Goal: Information Seeking & Learning: Learn about a topic

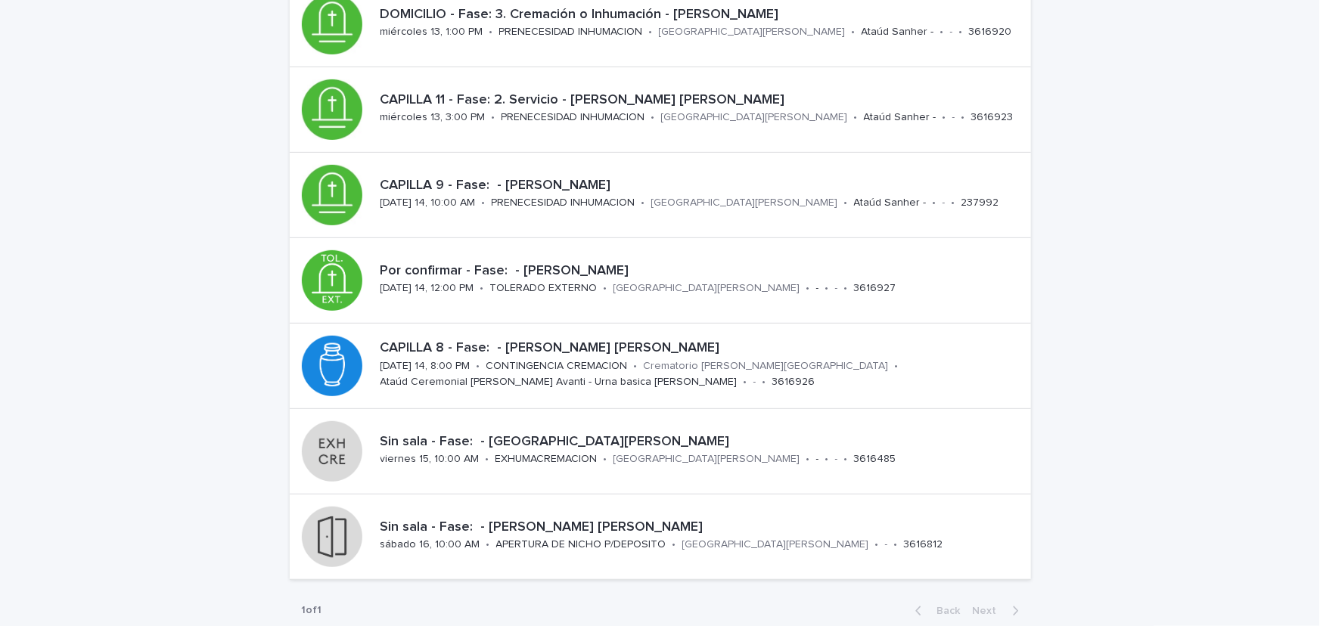
scroll to position [182, 0]
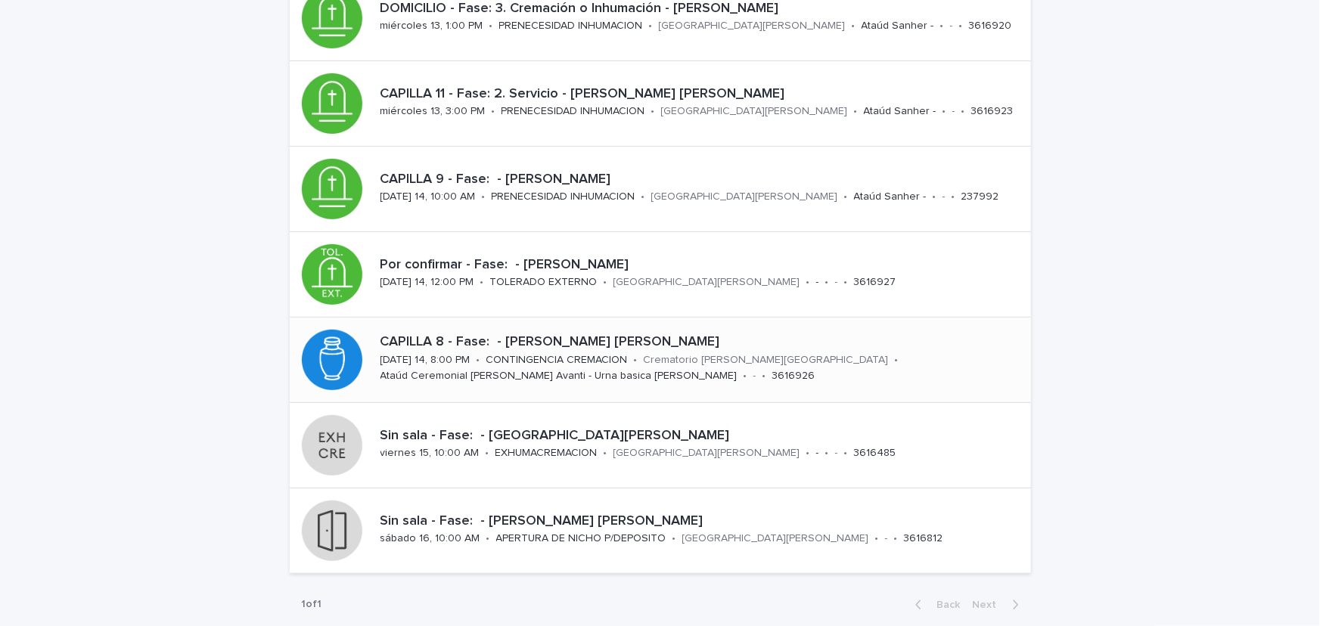
click at [586, 354] on p "CONTINGENCIA CREMACION" at bounding box center [556, 360] width 141 height 13
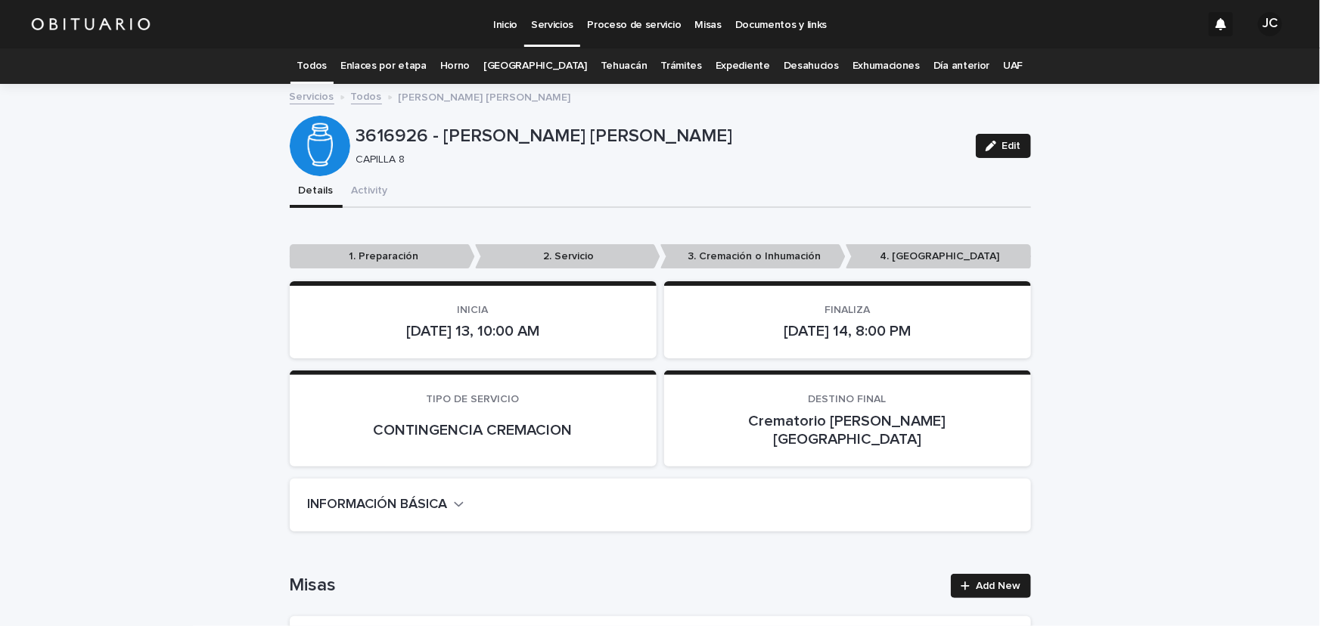
click at [327, 64] on link "Todos" at bounding box center [312, 66] width 30 height 36
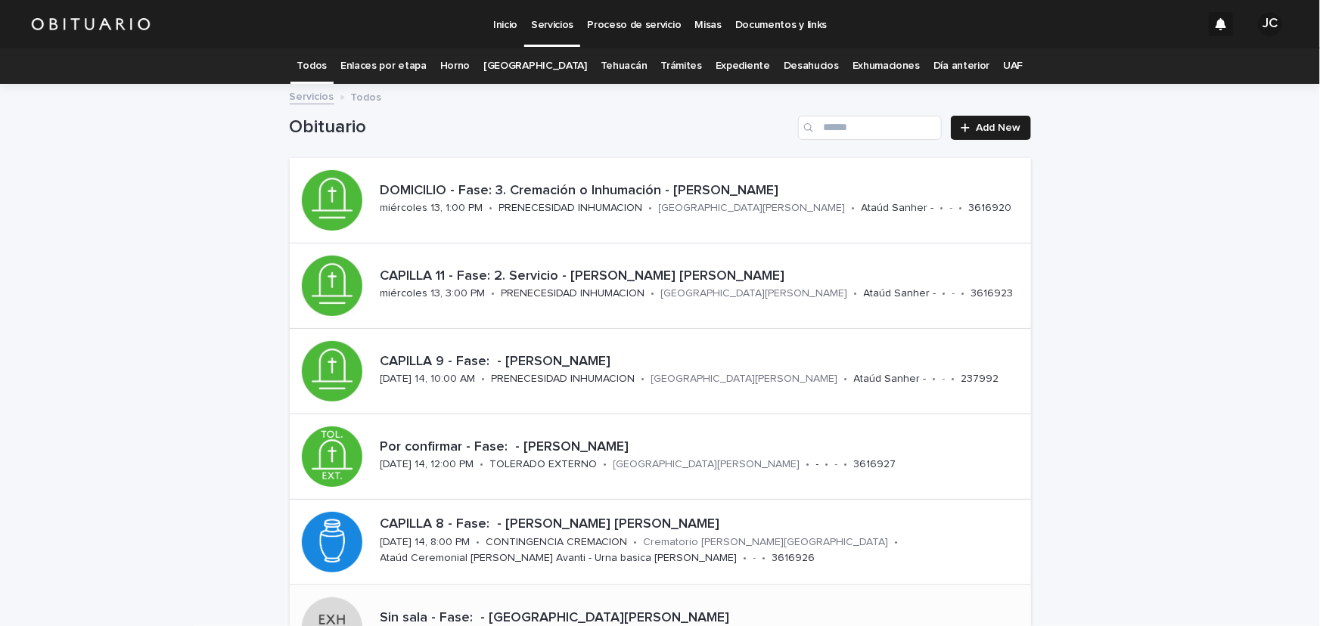
scroll to position [297, 0]
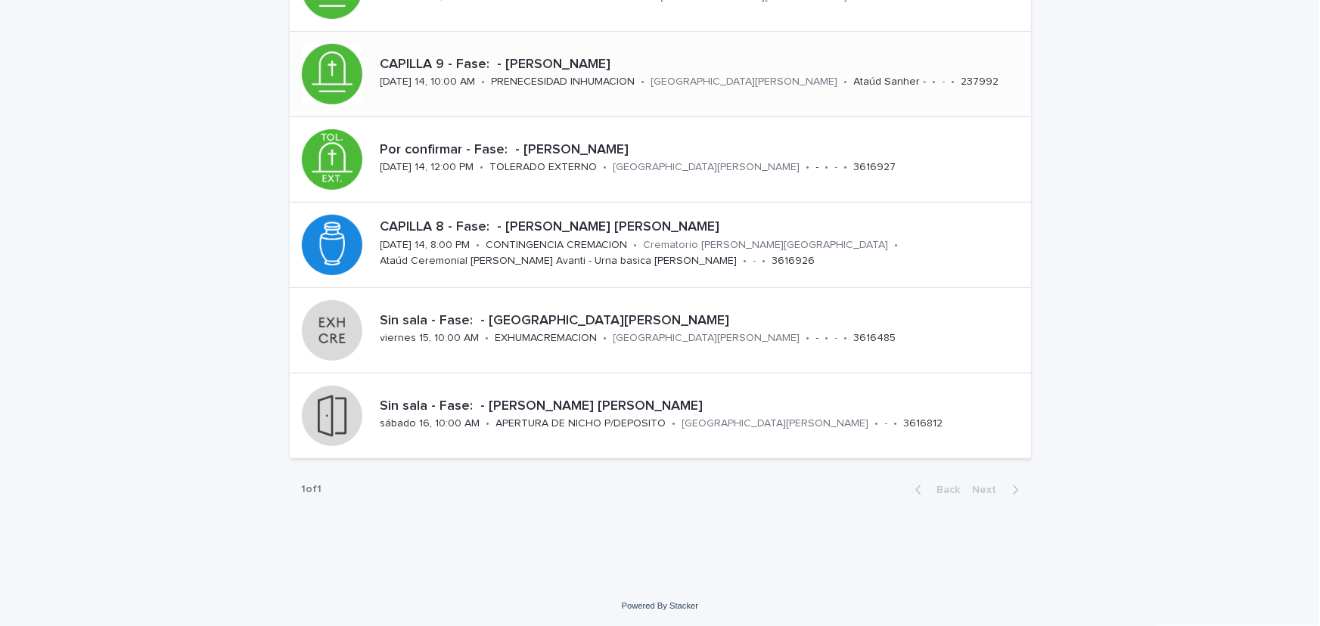
click at [583, 82] on p "PRENECESIDAD INHUMACION" at bounding box center [564, 82] width 144 height 13
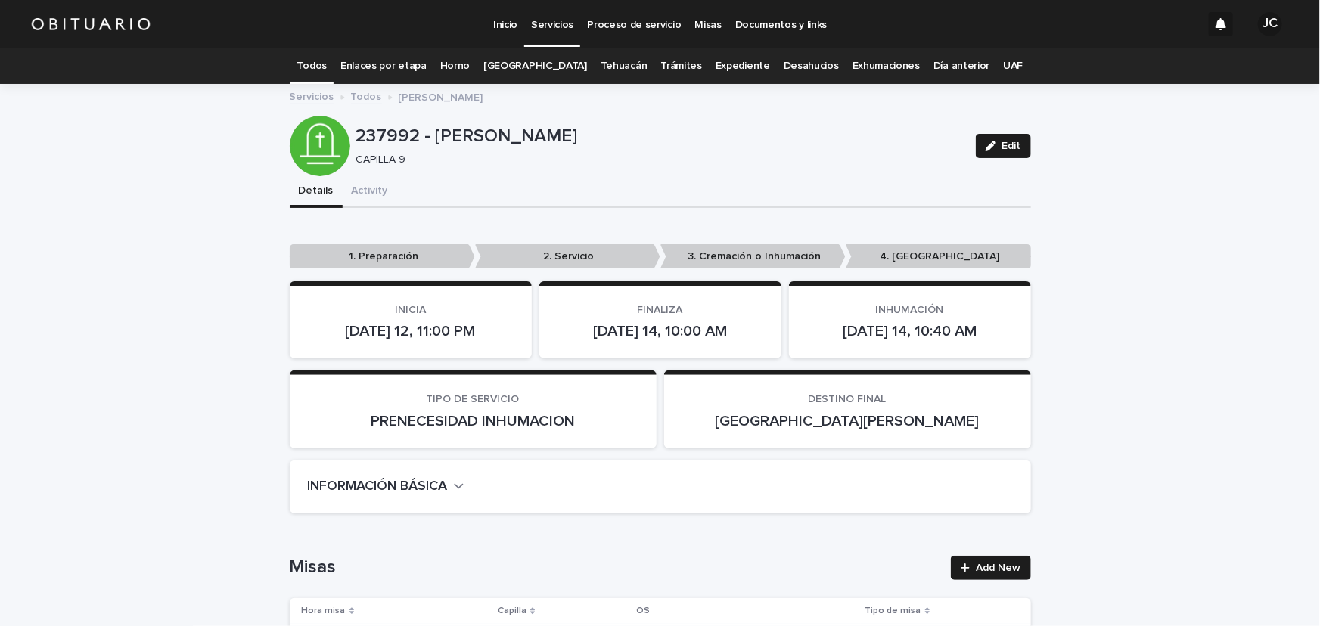
click at [327, 66] on link "Todos" at bounding box center [312, 66] width 30 height 36
